Goal: Find contact information: Find contact information

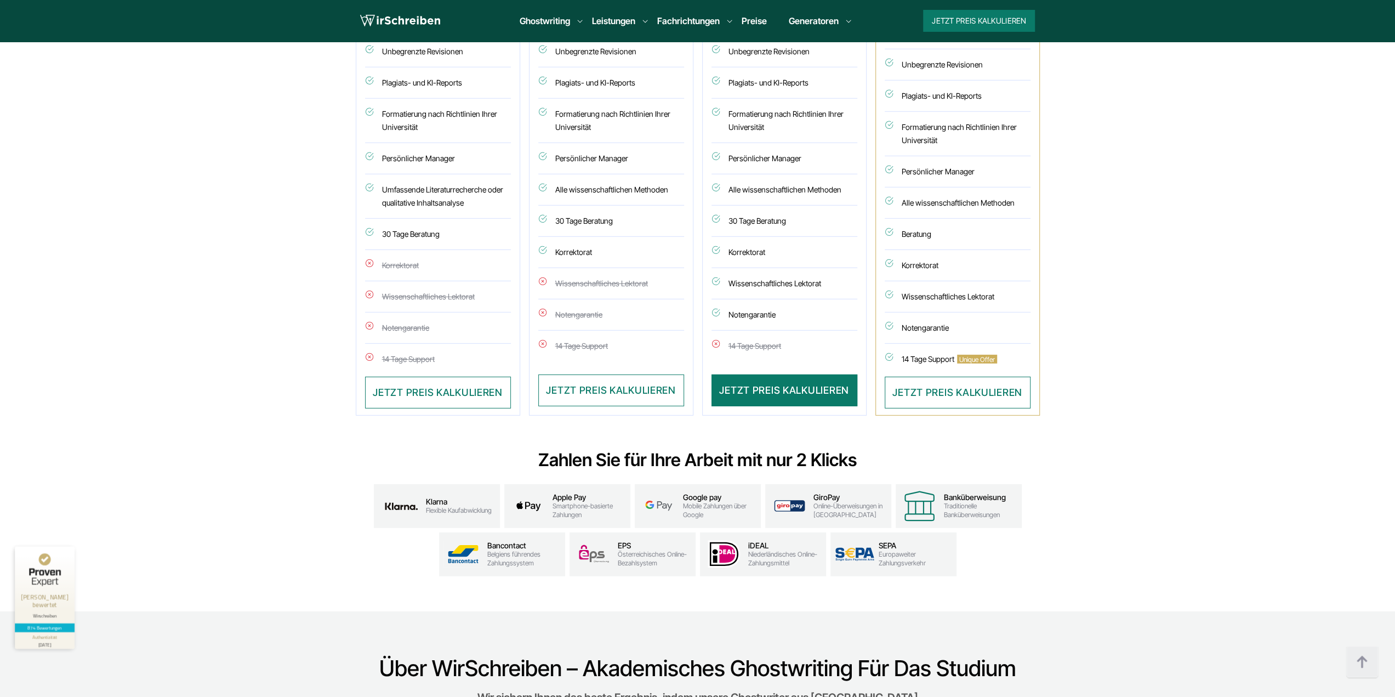
drag, startPoint x: 0, startPoint y: 0, endPoint x: 1280, endPoint y: -25, distance: 1280.5
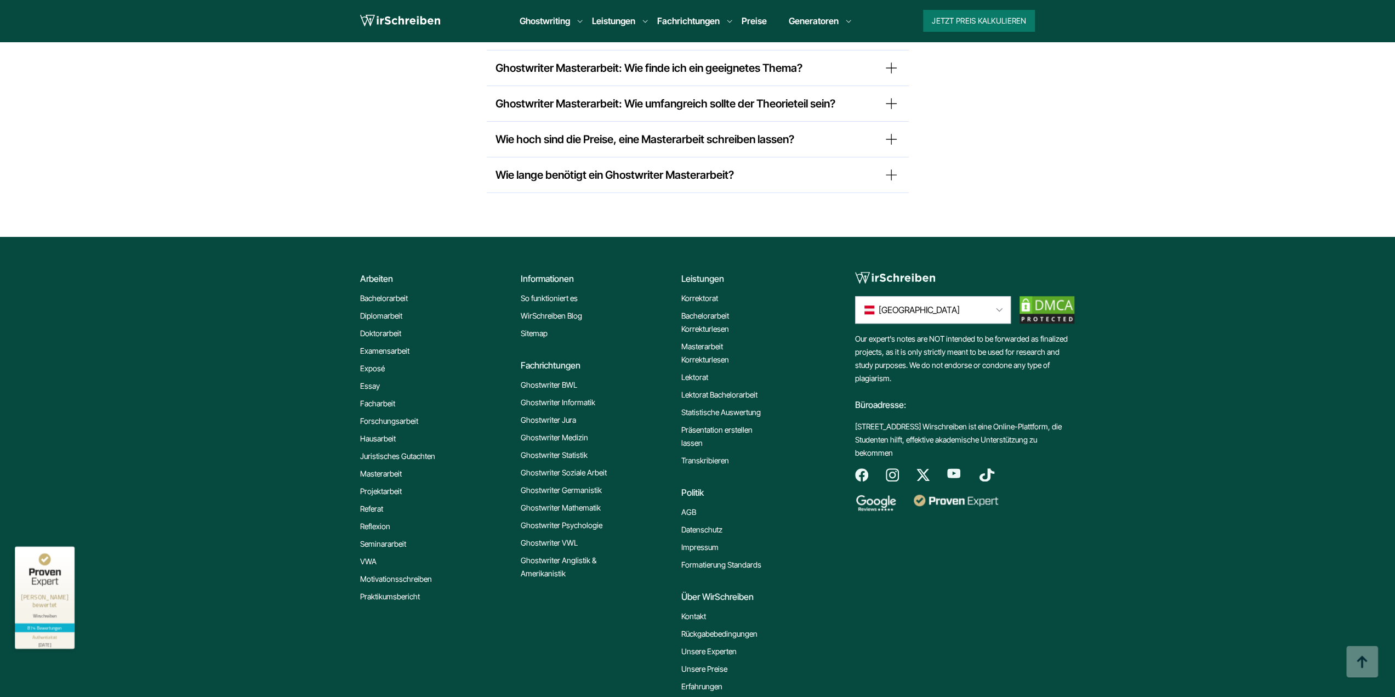
scroll to position [9075, 0]
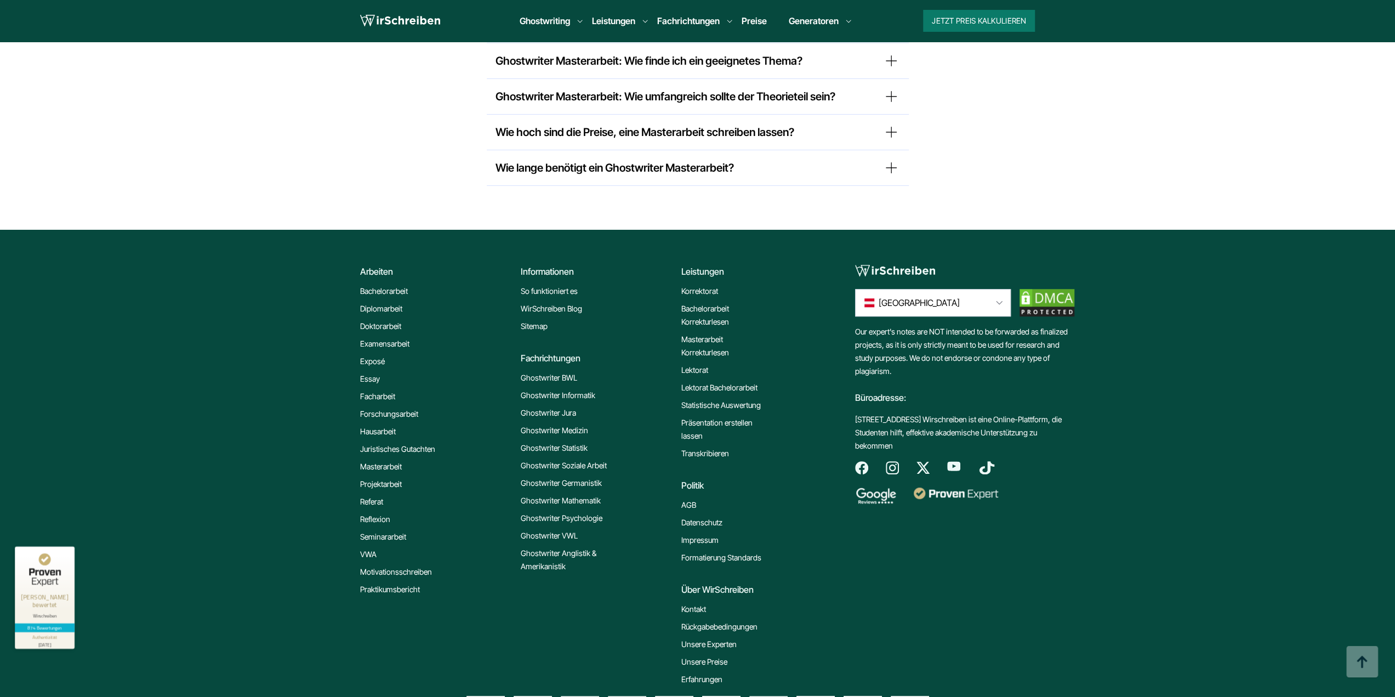
click at [702, 534] on link "Impressum" at bounding box center [700, 540] width 37 height 13
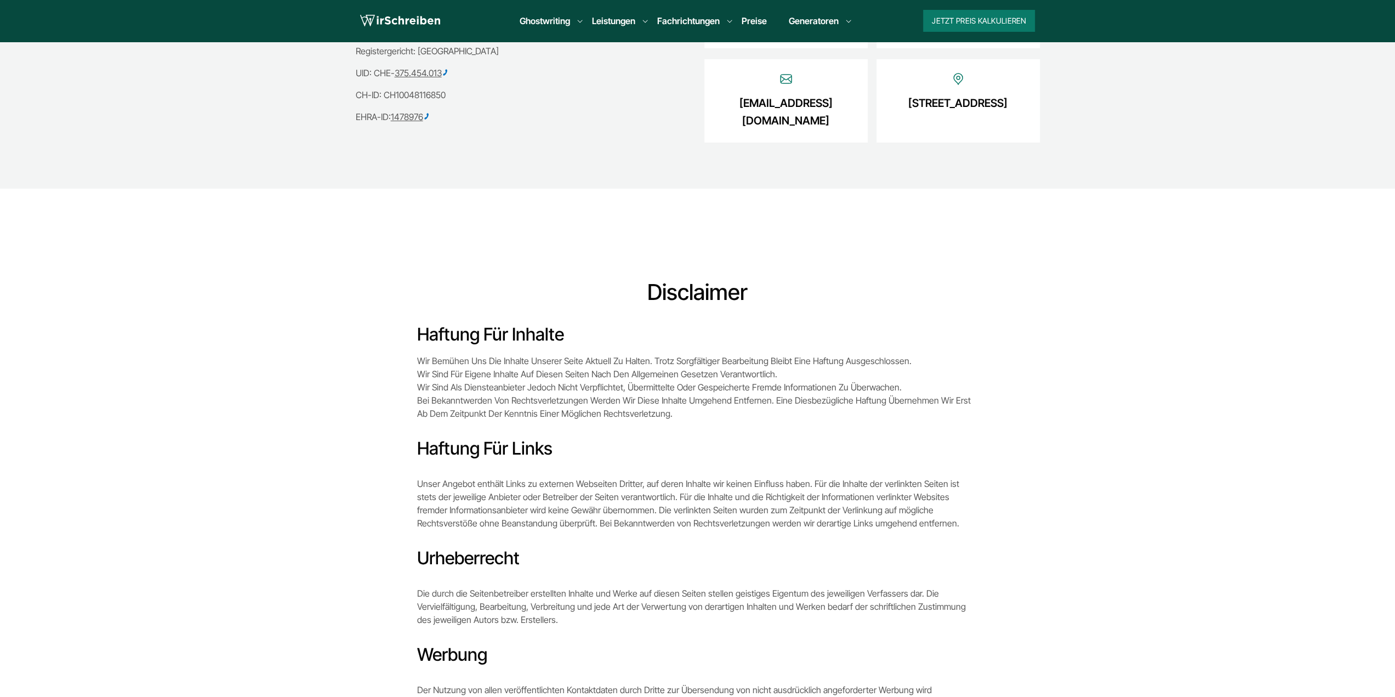
scroll to position [219, 0]
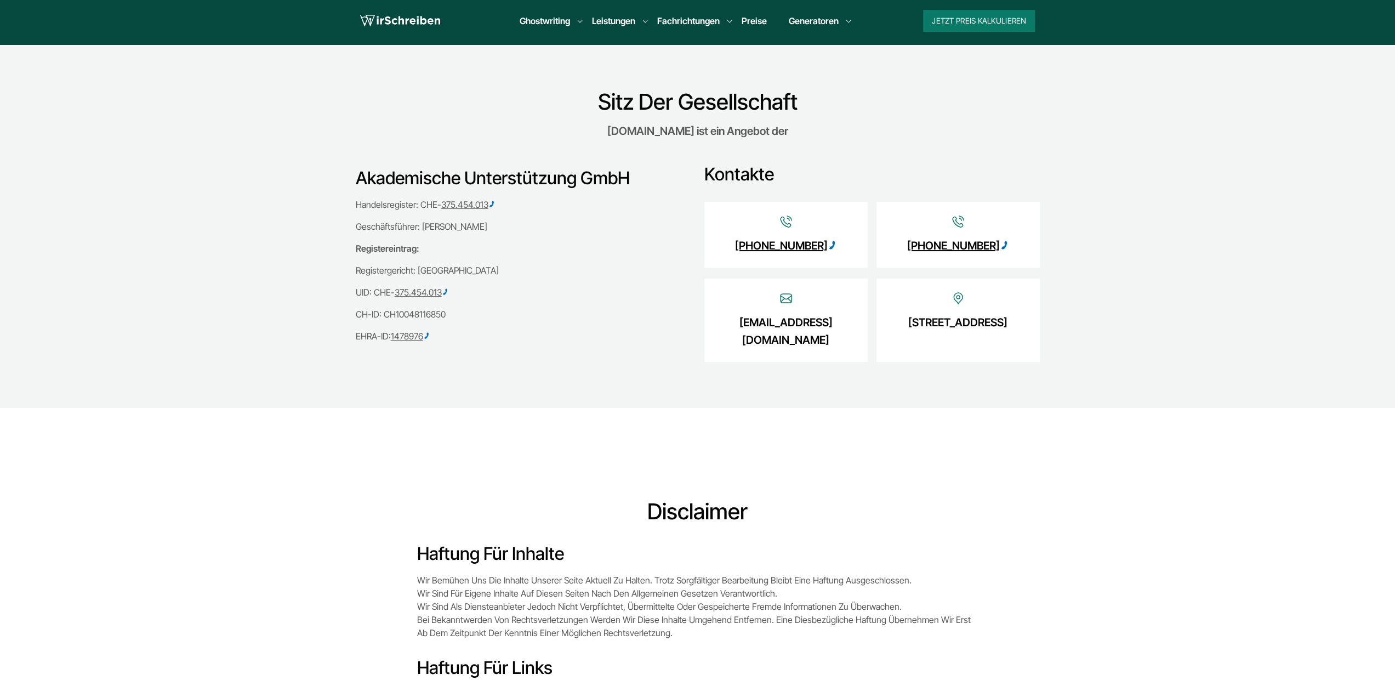
click at [985, 331] on link "[STREET_ADDRESS]" at bounding box center [958, 323] width 99 height 18
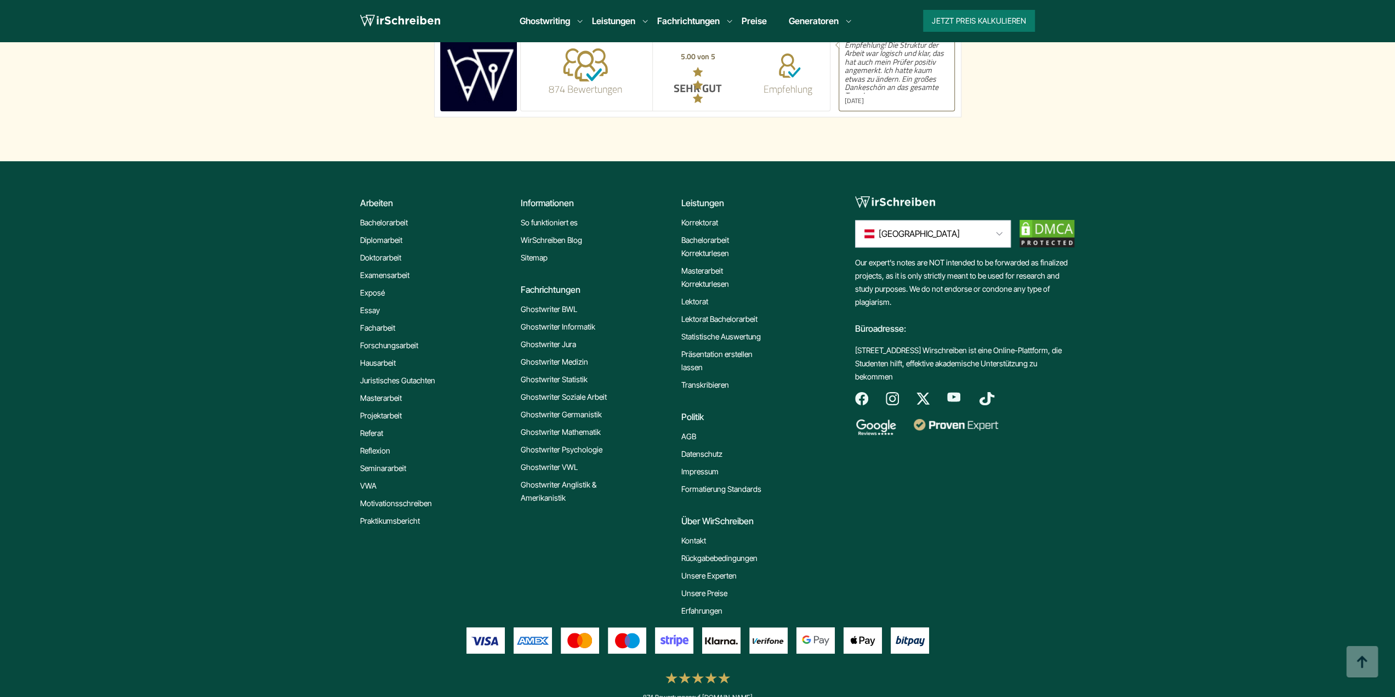
scroll to position [1286, 0]
